Goal: Complete application form: Complete application form

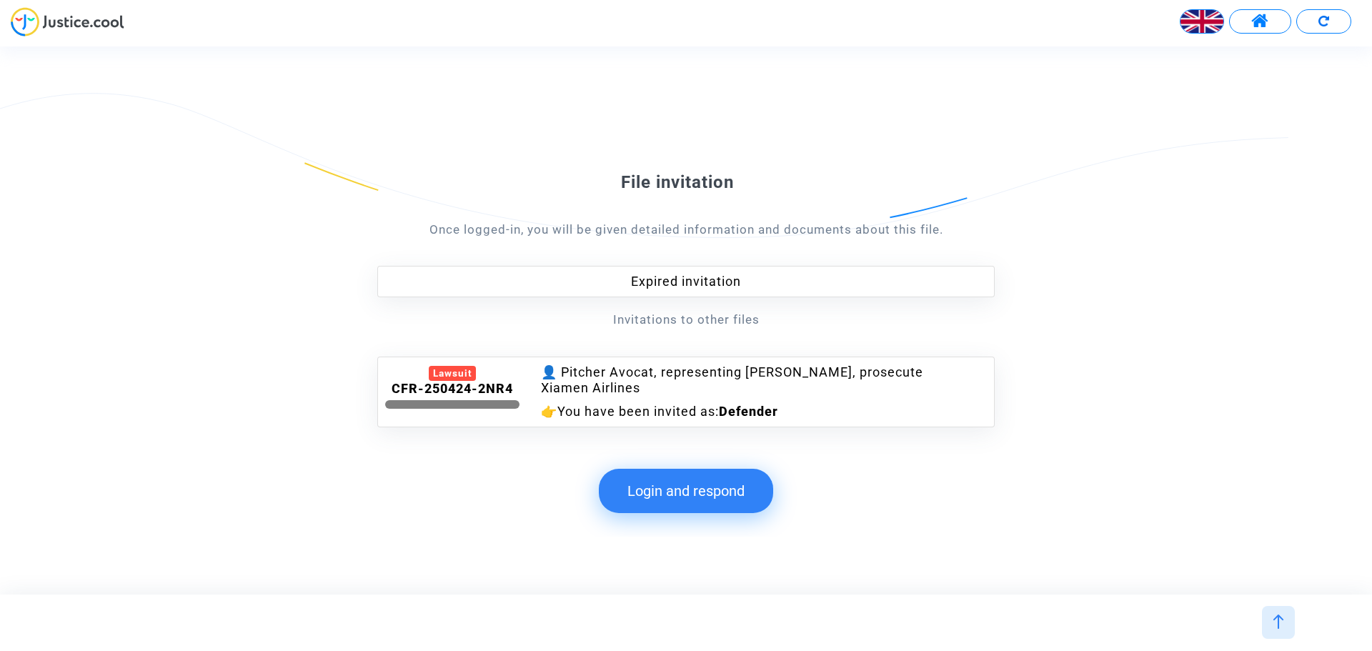
click at [667, 287] on div "Expired invitation" at bounding box center [685, 281] width 617 height 31
click at [705, 334] on form "File invitation Once logged-in, you will be given detailed information and docu…" at bounding box center [685, 299] width 617 height 256
drag, startPoint x: 904, startPoint y: 344, endPoint x: 884, endPoint y: 370, distance: 33.2
click at [904, 344] on form "File invitation Once logged-in, you will be given detailed information and docu…" at bounding box center [685, 299] width 617 height 256
click at [820, 395] on div "👤 Pitcher Avocat, representing [PERSON_NAME], prosecute Xiamen Airlines" at bounding box center [738, 380] width 394 height 32
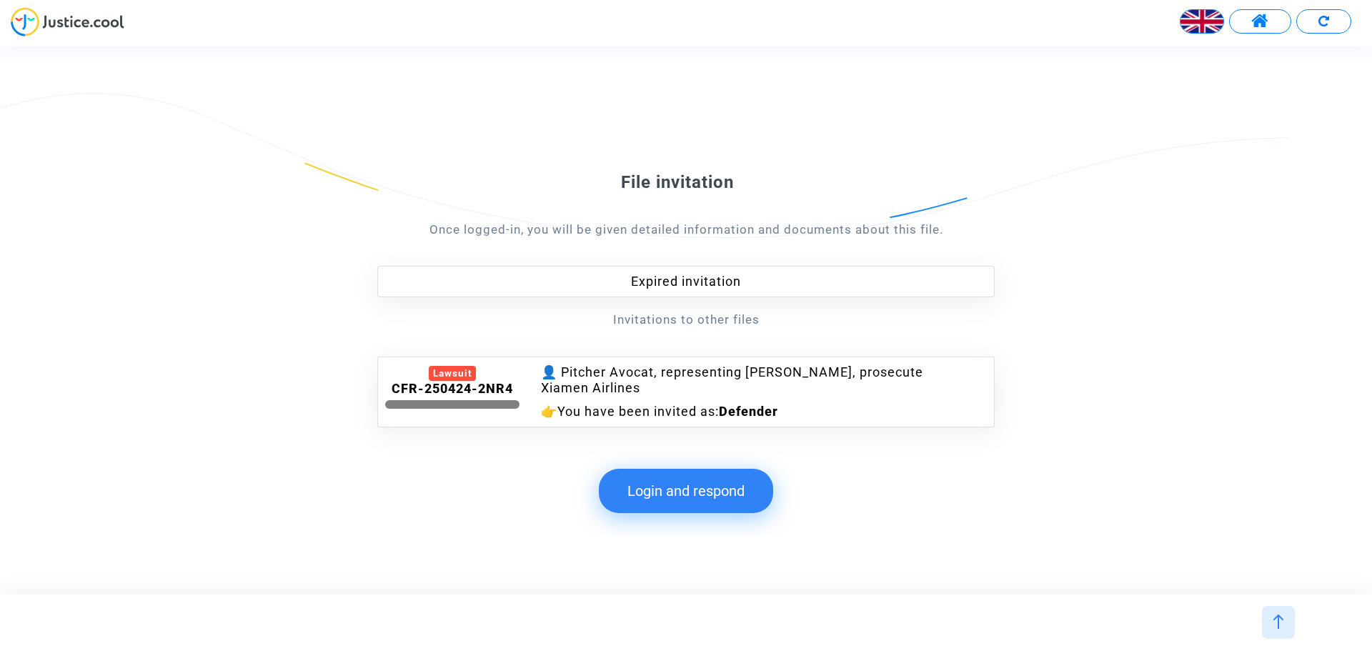
click at [705, 499] on button "Login and respond" at bounding box center [686, 491] width 174 height 44
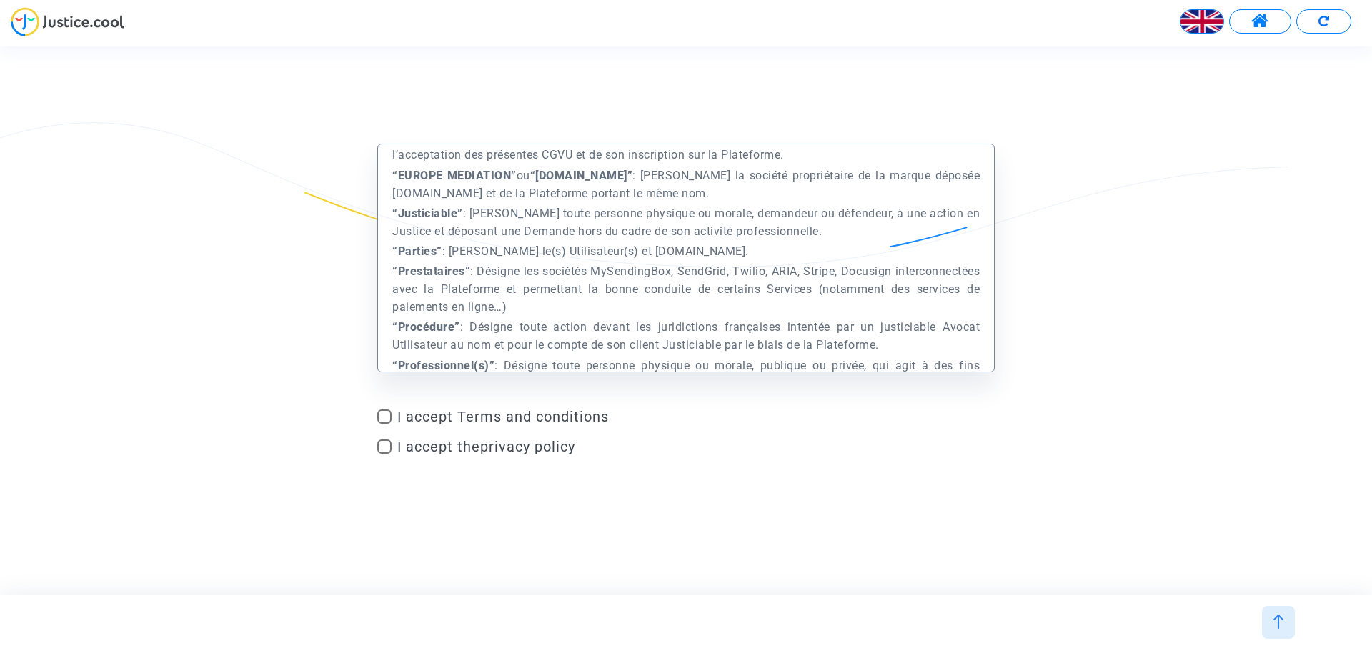
scroll to position [572, 0]
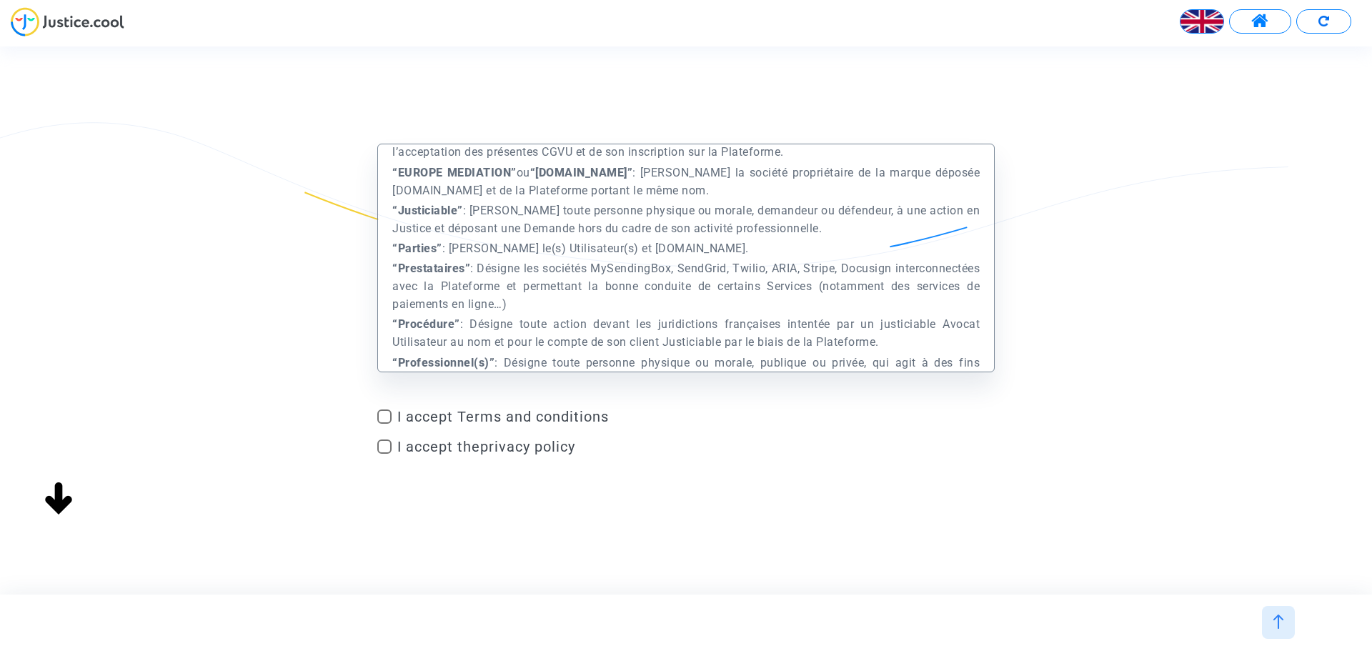
click at [385, 418] on span at bounding box center [384, 416] width 14 height 14
click at [384, 424] on input "I accept Terms and conditions" at bounding box center [384, 424] width 1 height 1
checkbox input "true"
click at [385, 447] on span at bounding box center [384, 446] width 14 height 14
click at [384, 454] on input "I accept the privacy policy" at bounding box center [384, 454] width 1 height 1
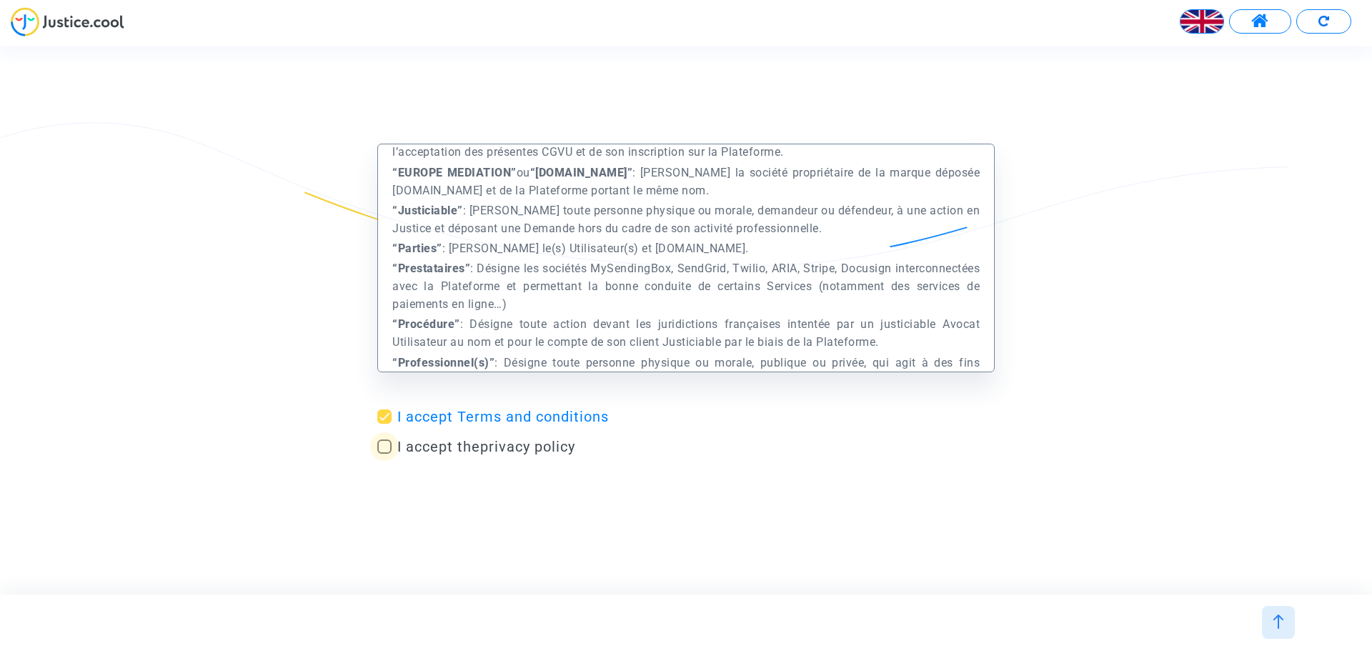
checkbox input "true"
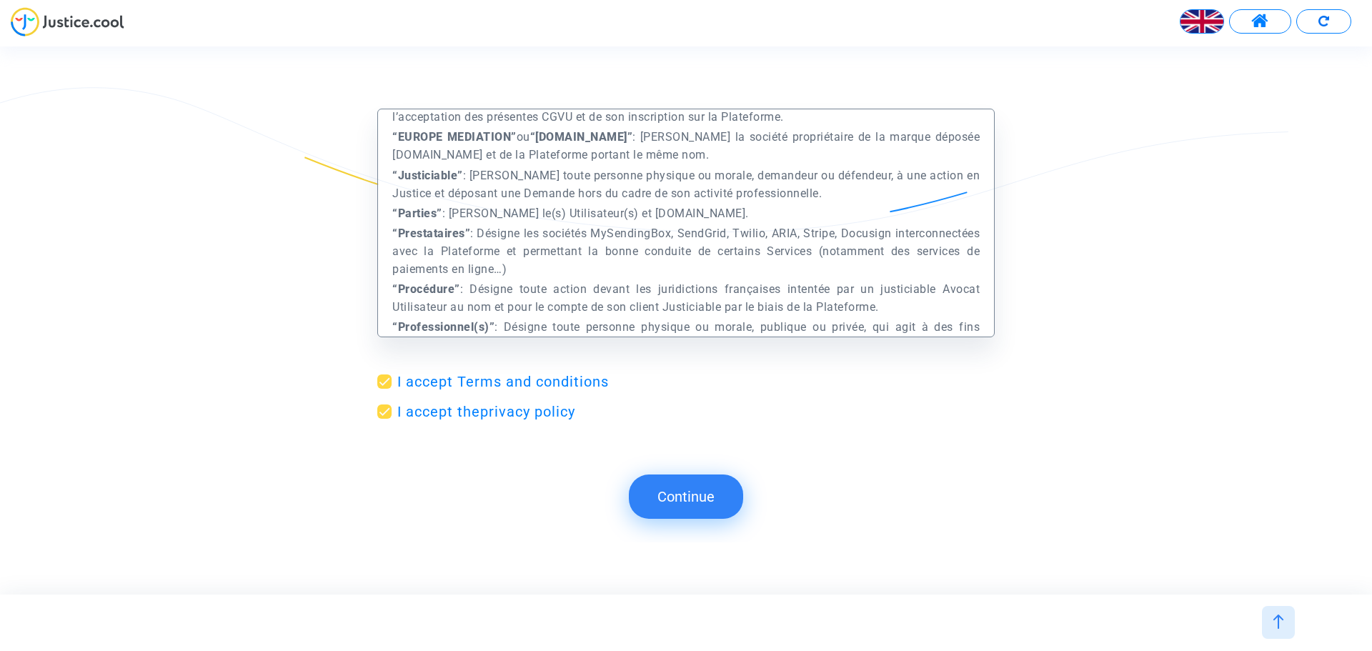
click at [695, 494] on button "Continue" at bounding box center [686, 496] width 114 height 44
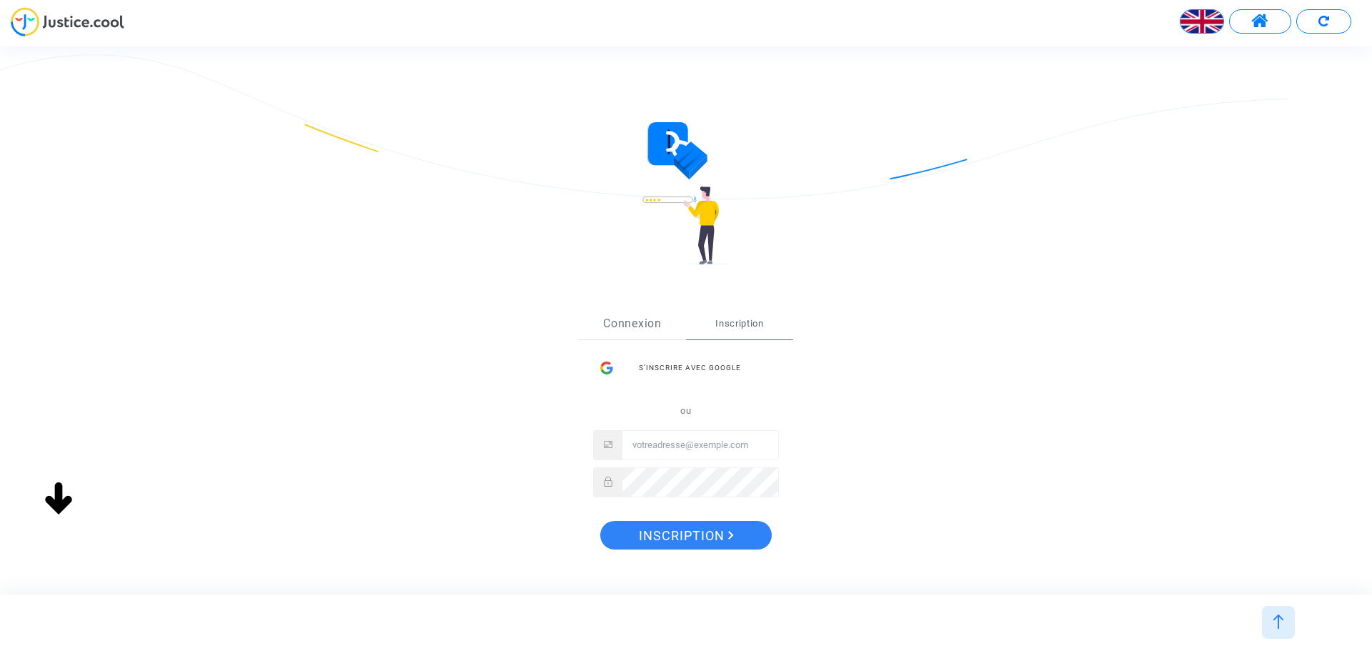
click at [647, 323] on link "Connexion" at bounding box center [632, 323] width 107 height 31
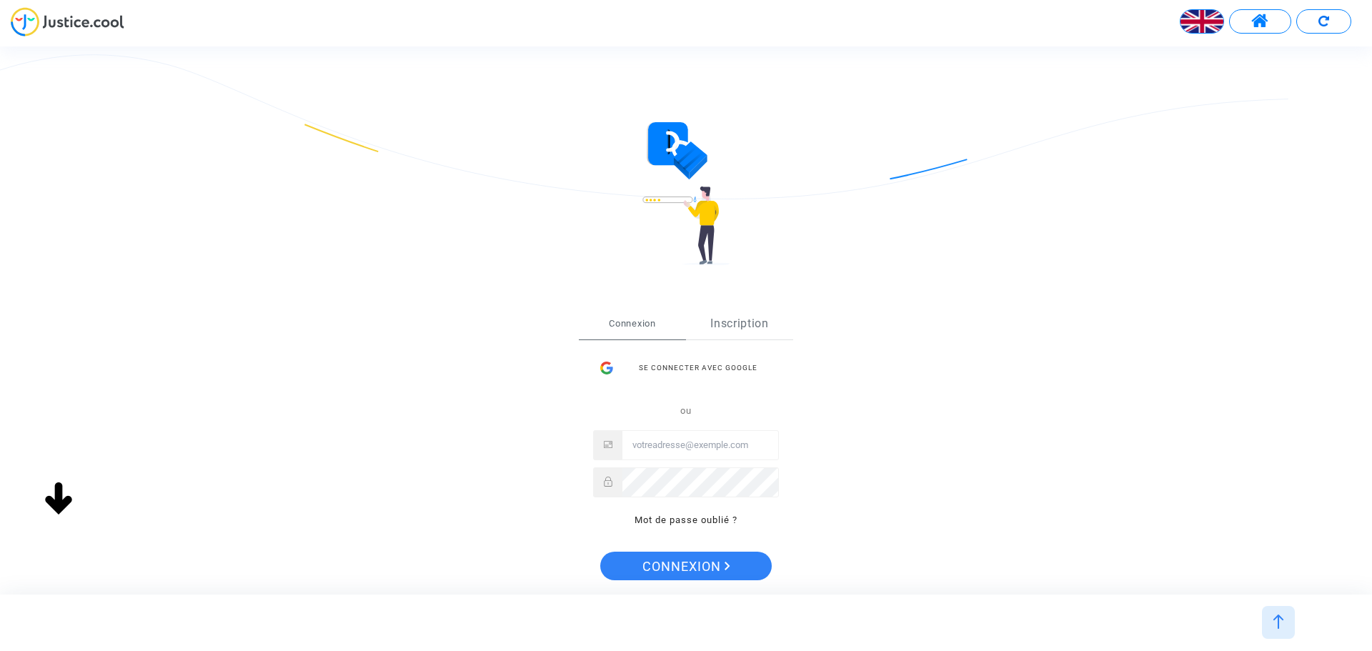
click at [760, 324] on link "Inscription" at bounding box center [739, 323] width 107 height 31
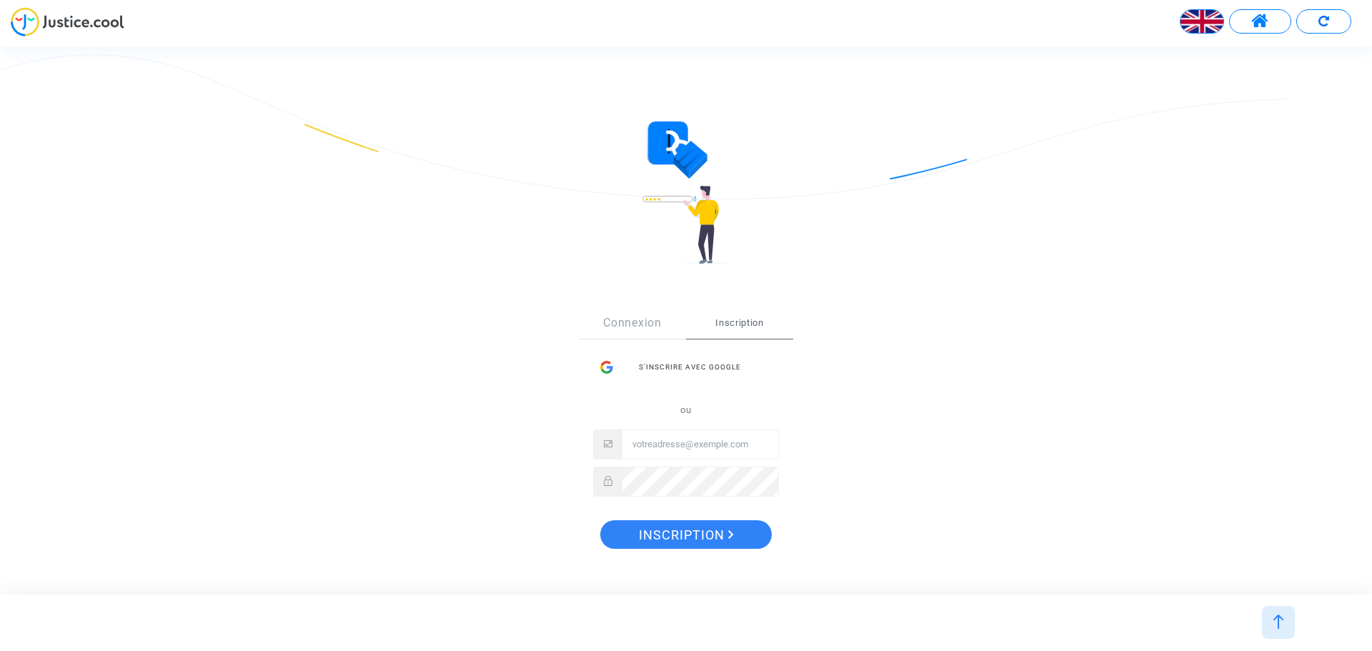
scroll to position [0, 0]
click at [1286, 622] on div at bounding box center [1278, 622] width 33 height 33
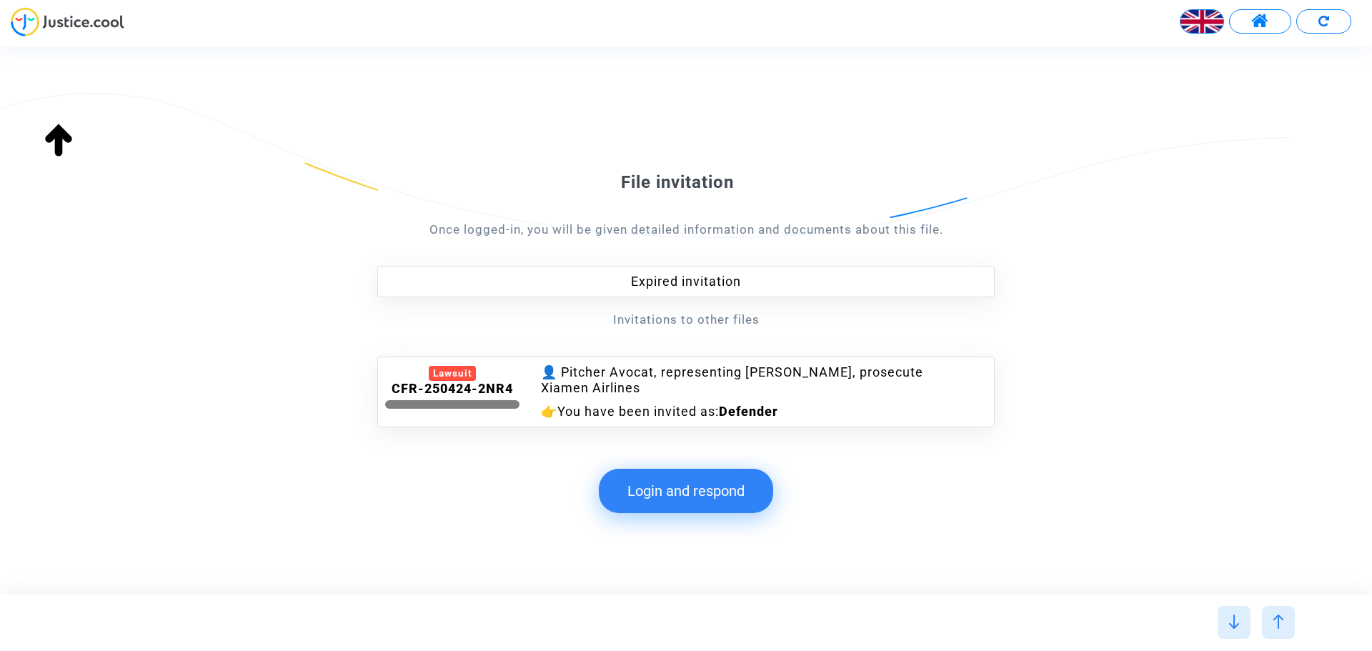
scroll to position [214, 0]
click at [414, 381] on b "CFR-250424-2NR4" at bounding box center [452, 388] width 121 height 15
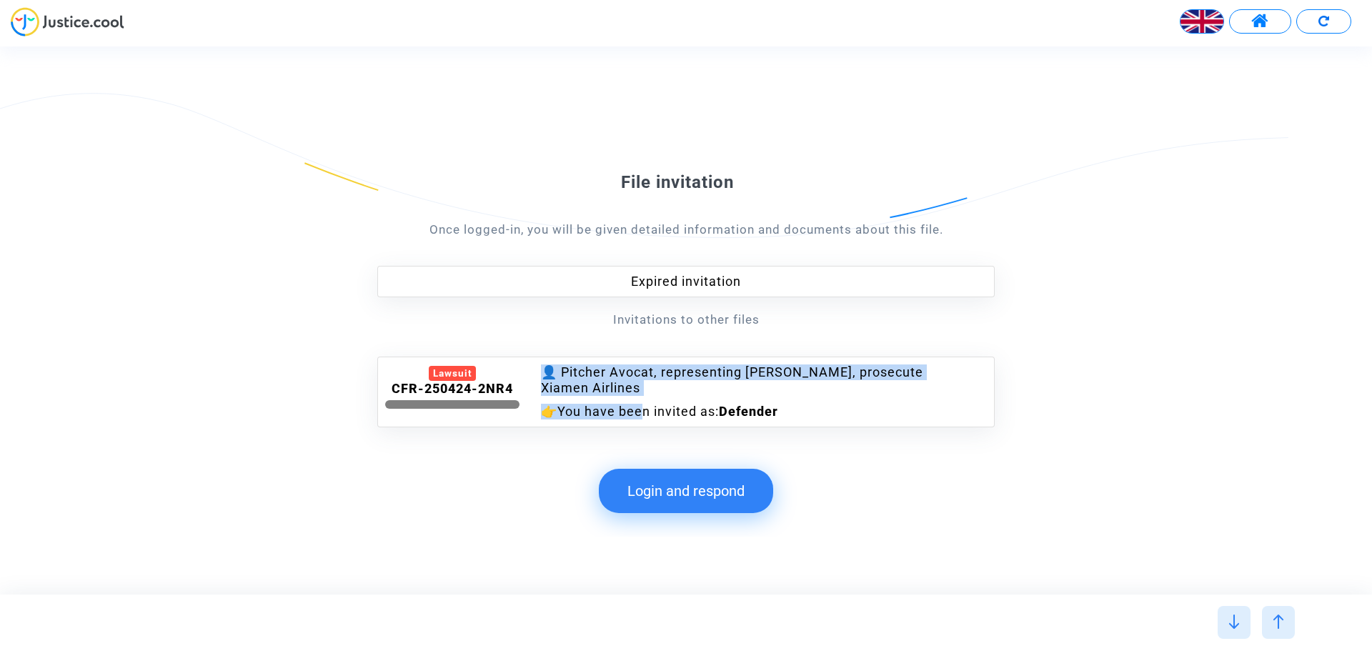
drag, startPoint x: 422, startPoint y: 402, endPoint x: 646, endPoint y: 435, distance: 226.9
click at [646, 435] on div "File invitation Once logged-in, you will be given detailed information and docu…" at bounding box center [685, 285] width 617 height 342
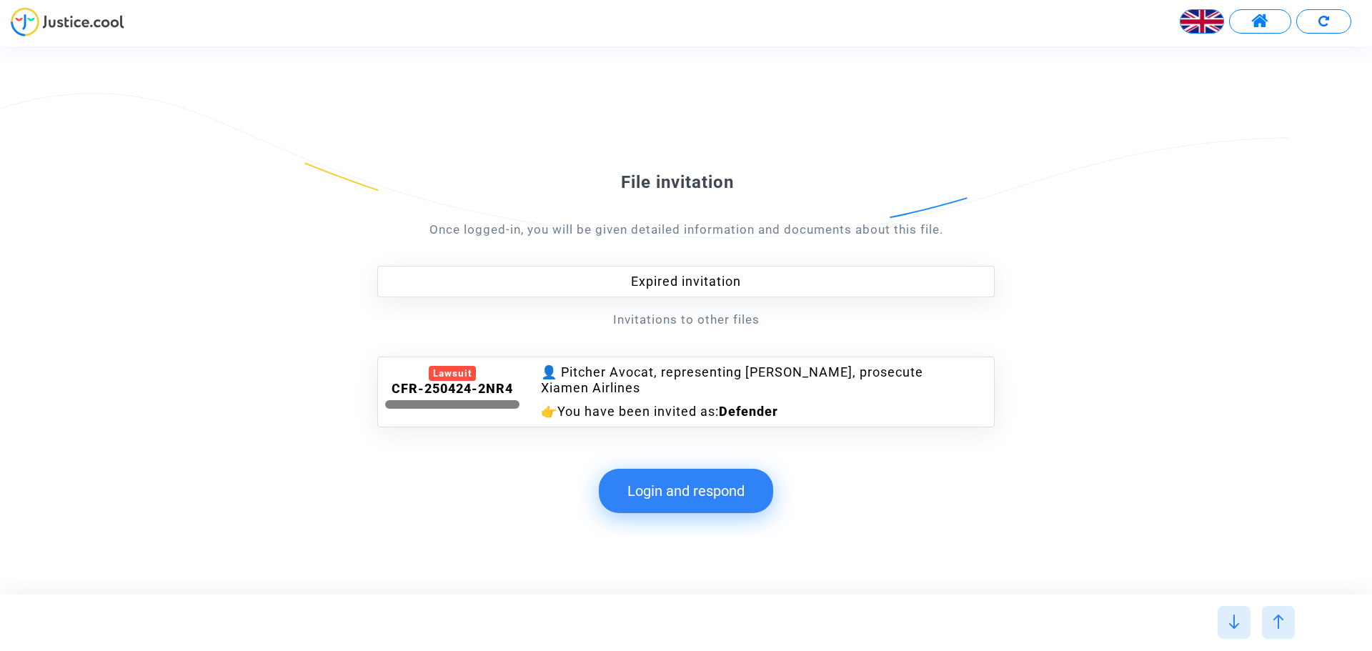
click at [815, 427] on div "Lawsuit CFR-250424-2NR4 👤 Pitcher Avocat, representing [PERSON_NAME], prosecute…" at bounding box center [685, 392] width 617 height 71
drag, startPoint x: 750, startPoint y: 374, endPoint x: 823, endPoint y: 369, distance: 73.8
click at [823, 369] on div "👤 Pitcher Avocat, representing [PERSON_NAME], prosecute Xiamen Airlines" at bounding box center [738, 380] width 394 height 32
copy div "[PERSON_NAME],"
click at [1349, 293] on div "File invitation Once logged-in, you will be given detailed information and docu…" at bounding box center [686, 285] width 1372 height 342
